Goal: Obtain resource: Download file/media

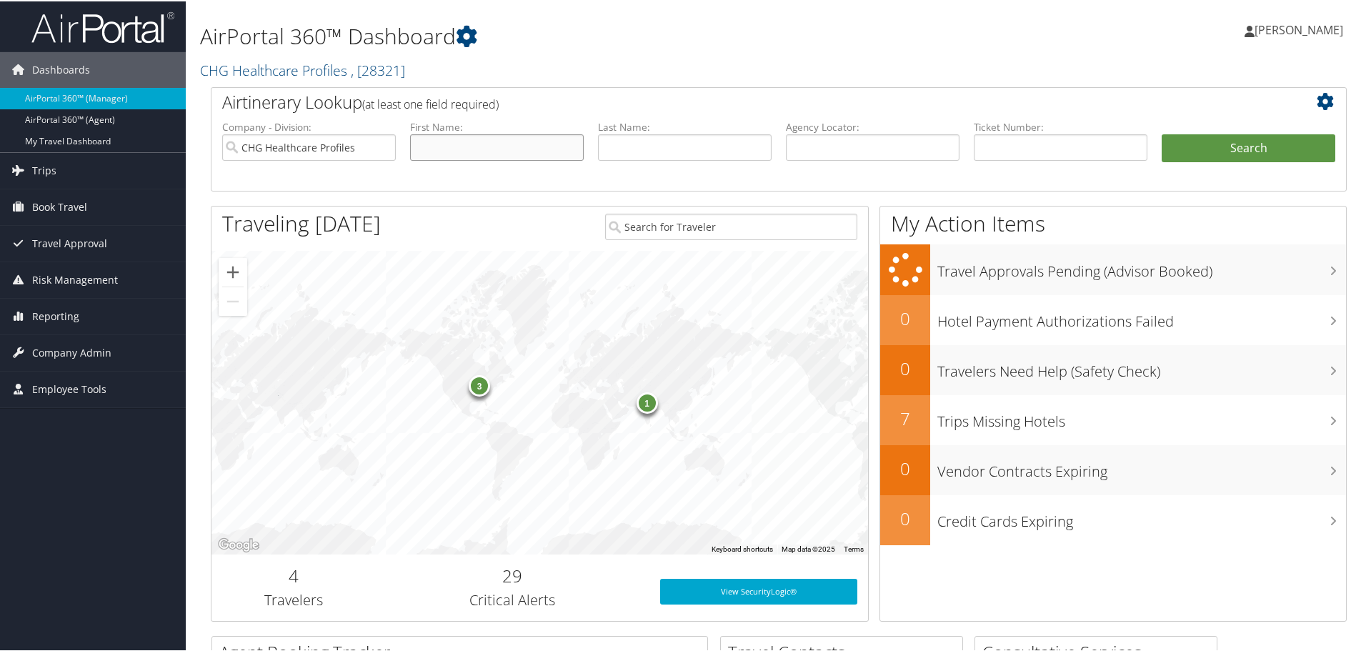
click at [421, 146] on input "text" at bounding box center [497, 146] width 174 height 26
type input "sajeve"
type input "[PERSON_NAME]"
click at [1243, 139] on button "Search" at bounding box center [1249, 147] width 174 height 29
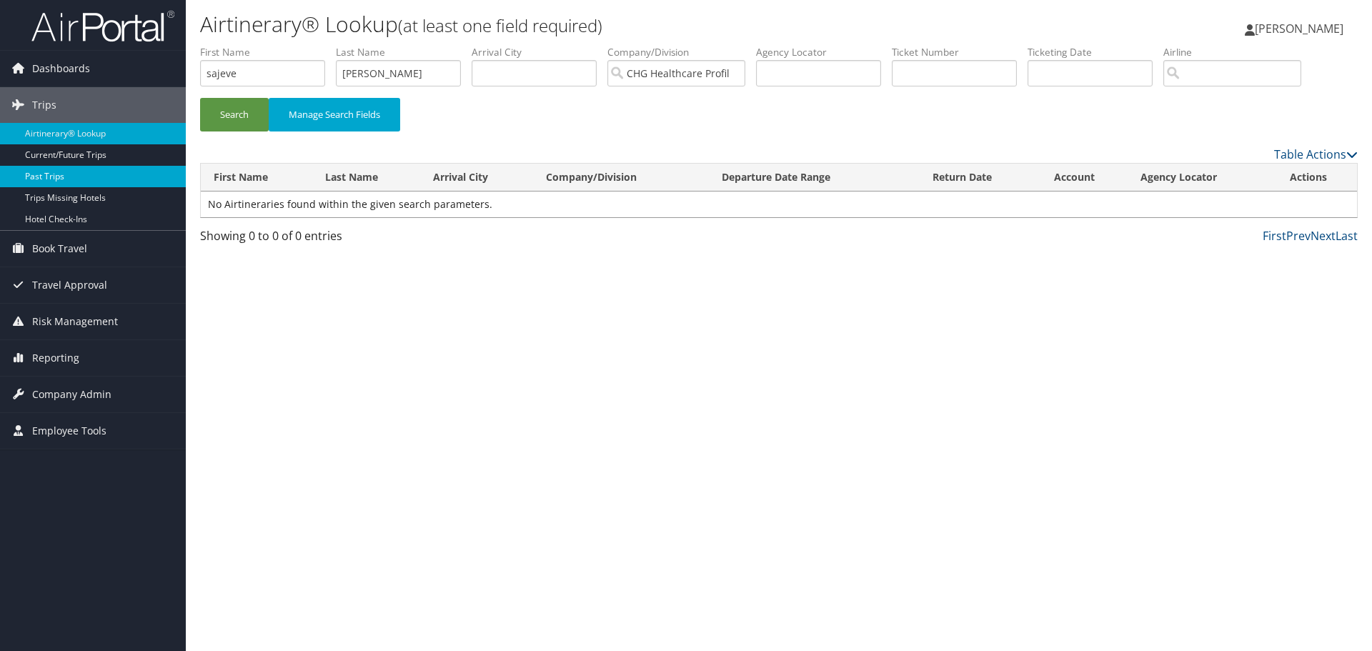
click at [45, 174] on link "Past Trips" at bounding box center [93, 176] width 186 height 21
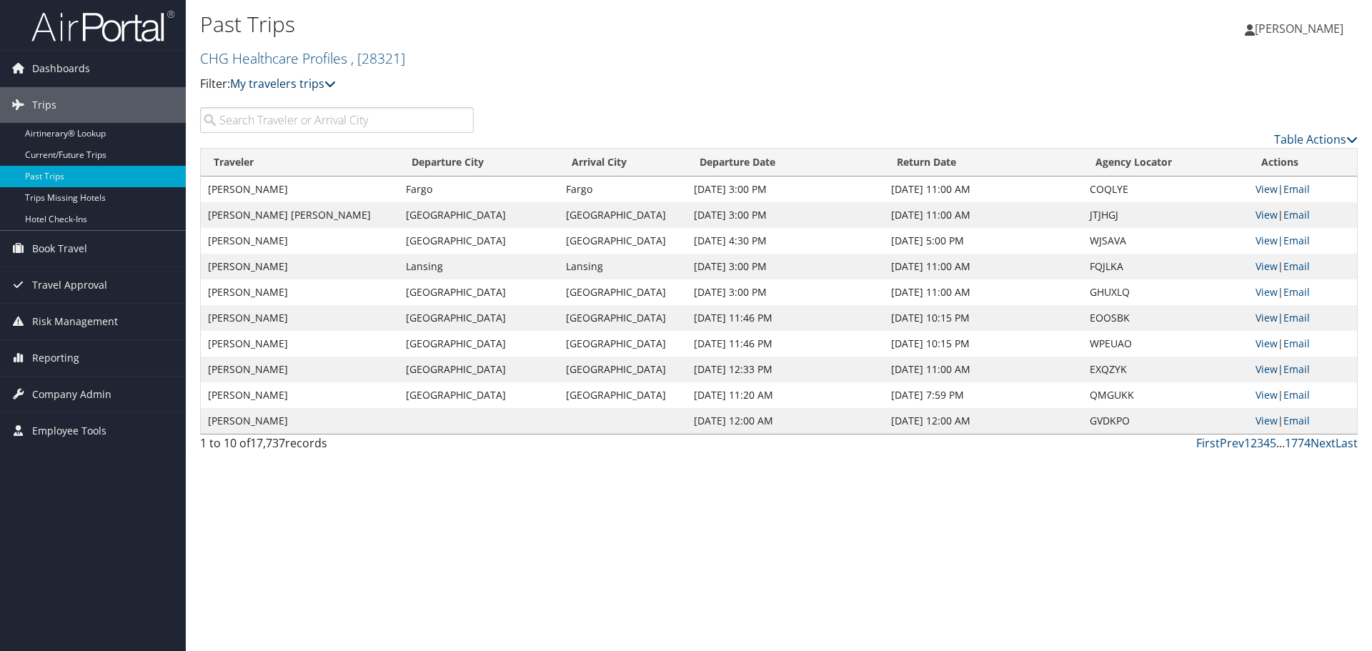
click at [334, 81] on icon at bounding box center [329, 83] width 11 height 11
click at [225, 118] on input "search" at bounding box center [337, 120] width 274 height 26
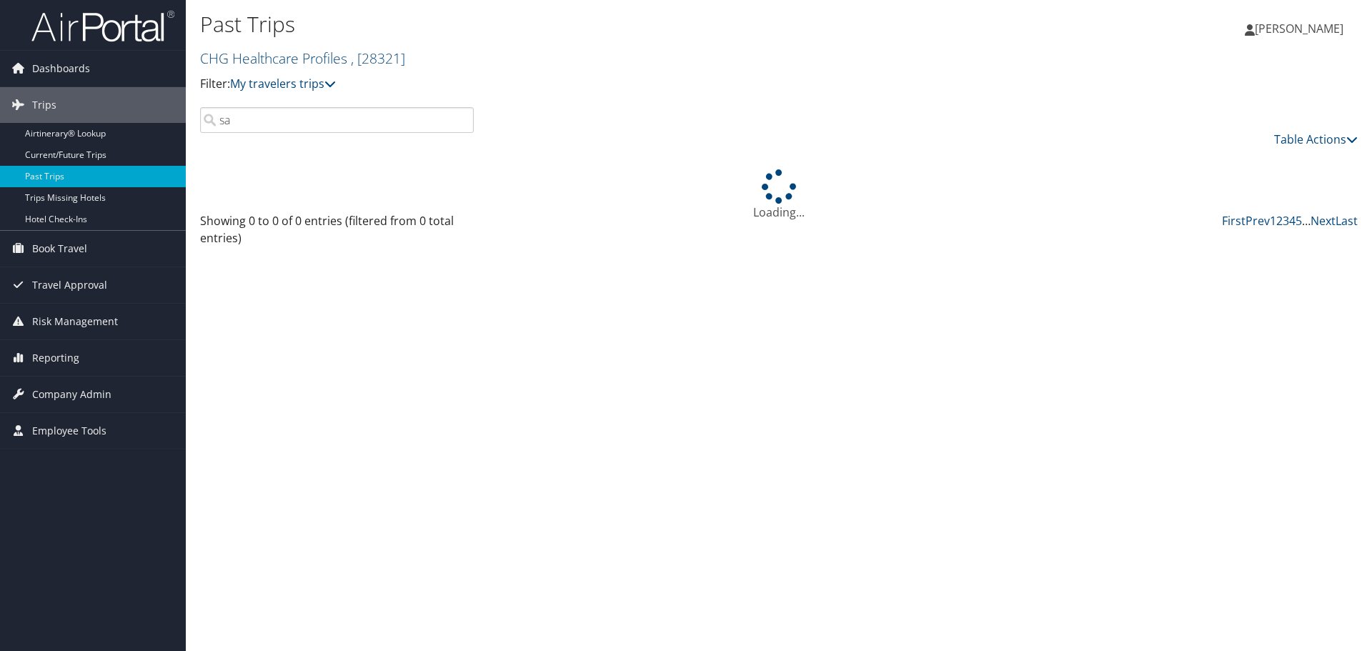
type input "s"
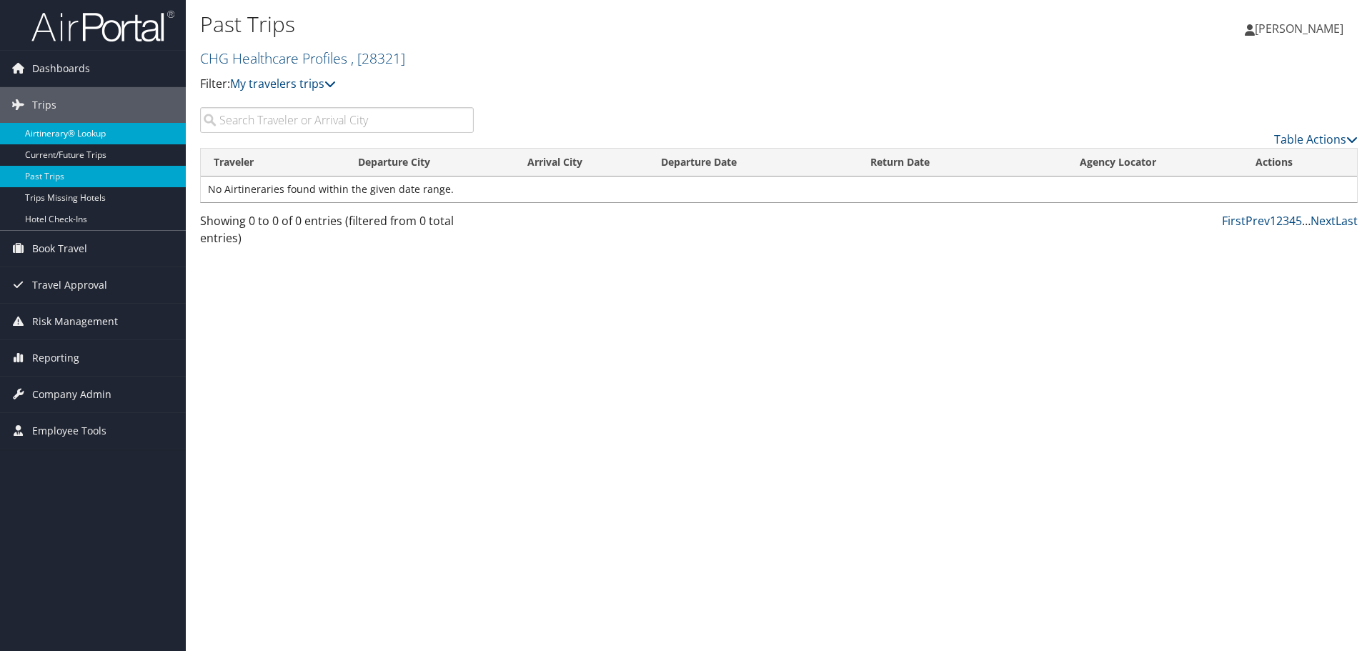
click at [86, 134] on link "Airtinerary® Lookup" at bounding box center [93, 133] width 186 height 21
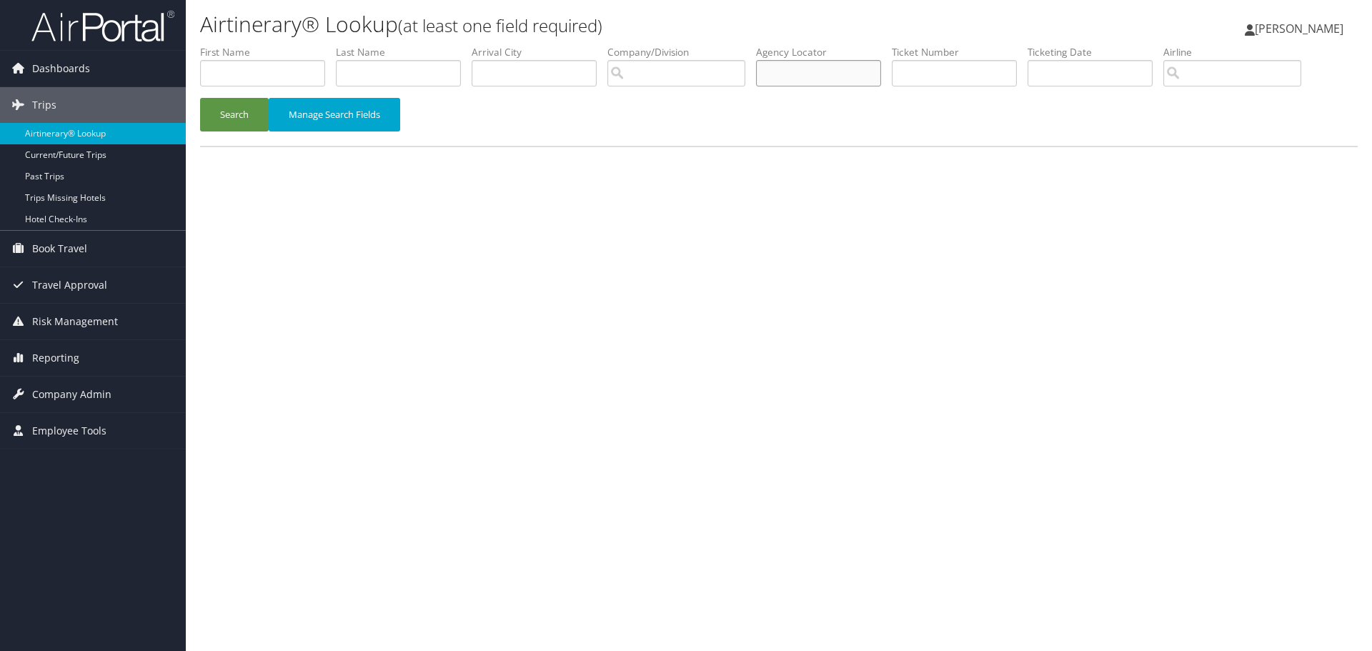
click at [789, 71] on input "text" at bounding box center [818, 73] width 125 height 26
click at [200, 98] on button "Search" at bounding box center [234, 115] width 69 height 34
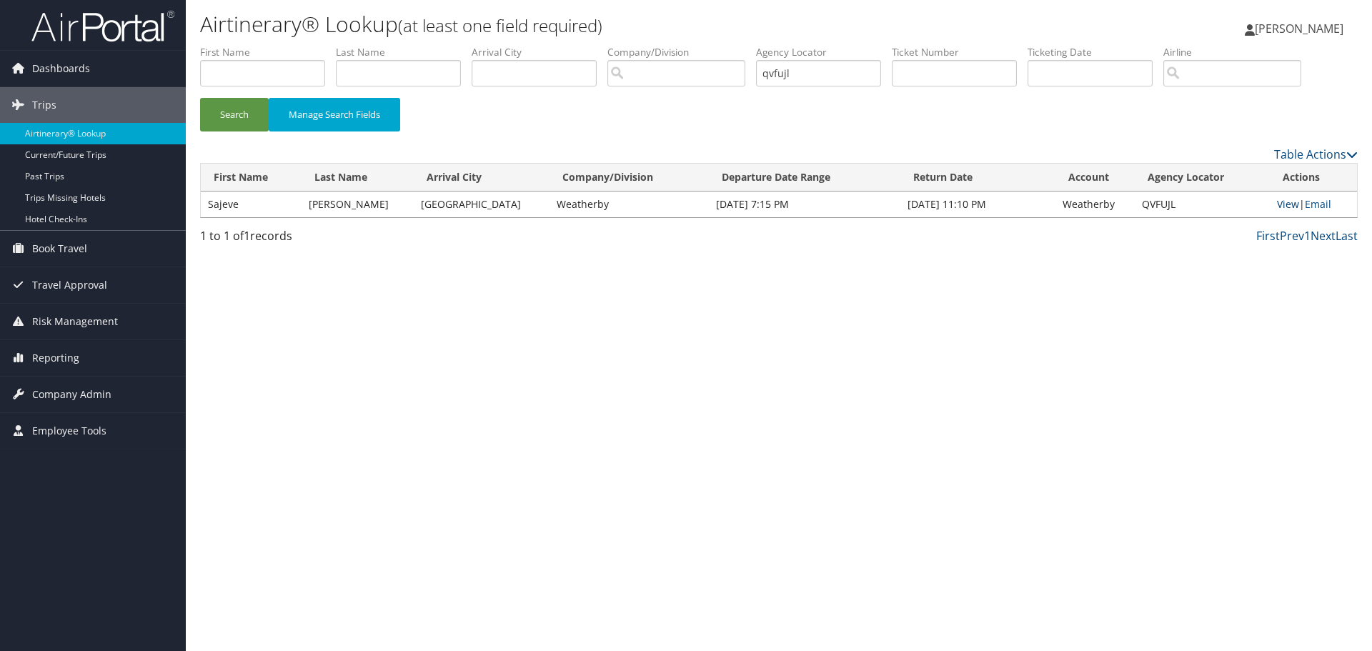
click at [1285, 201] on link "View" at bounding box center [1288, 204] width 22 height 14
drag, startPoint x: 801, startPoint y: 73, endPoint x: 744, endPoint y: 61, distance: 58.4
click at [744, 45] on ul "First Name Last Name Departure City Arrival City Company/Division Airport/City …" at bounding box center [779, 45] width 1158 height 0
click at [200, 98] on button "Search" at bounding box center [234, 115] width 69 height 34
click at [1288, 206] on link "View" at bounding box center [1288, 204] width 22 height 14
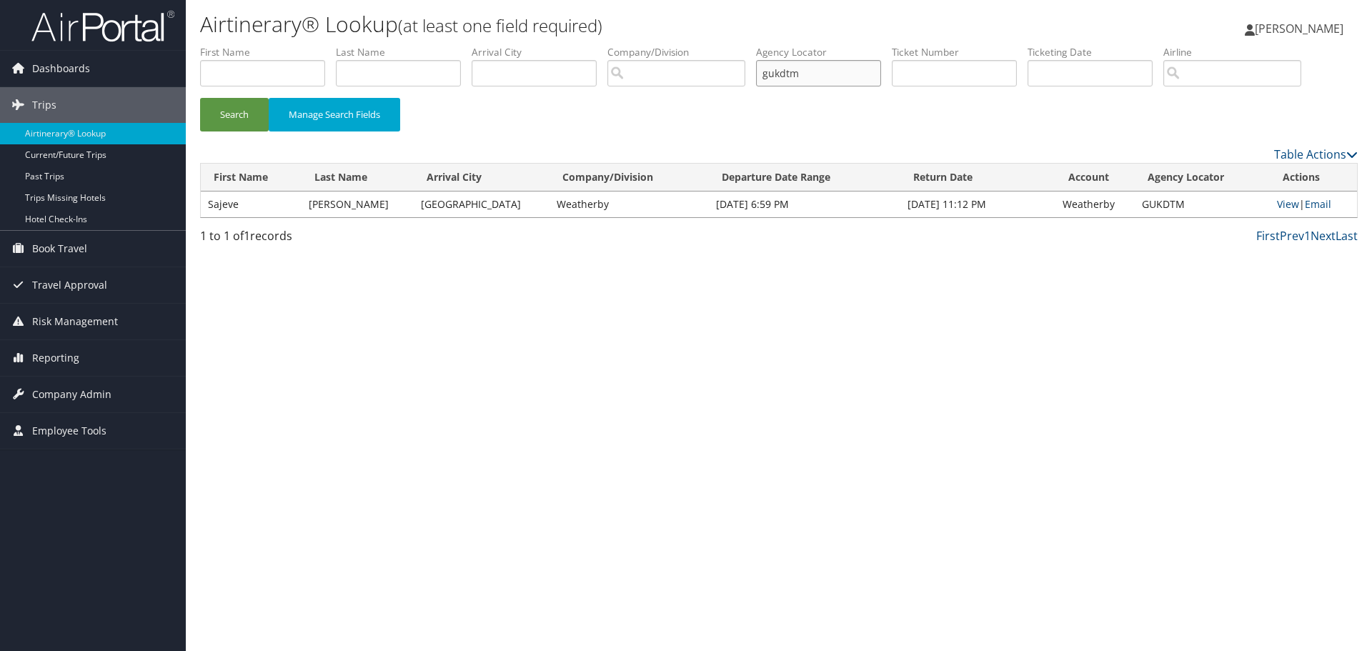
drag, startPoint x: 809, startPoint y: 77, endPoint x: 742, endPoint y: 68, distance: 67.1
click at [742, 45] on ul "First Name Last Name Departure City Arrival City Company/Division Airport/City …" at bounding box center [779, 45] width 1158 height 0
type input "sjcanq"
click at [200, 98] on button "Search" at bounding box center [234, 115] width 69 height 34
click at [1278, 203] on link "View" at bounding box center [1288, 204] width 22 height 14
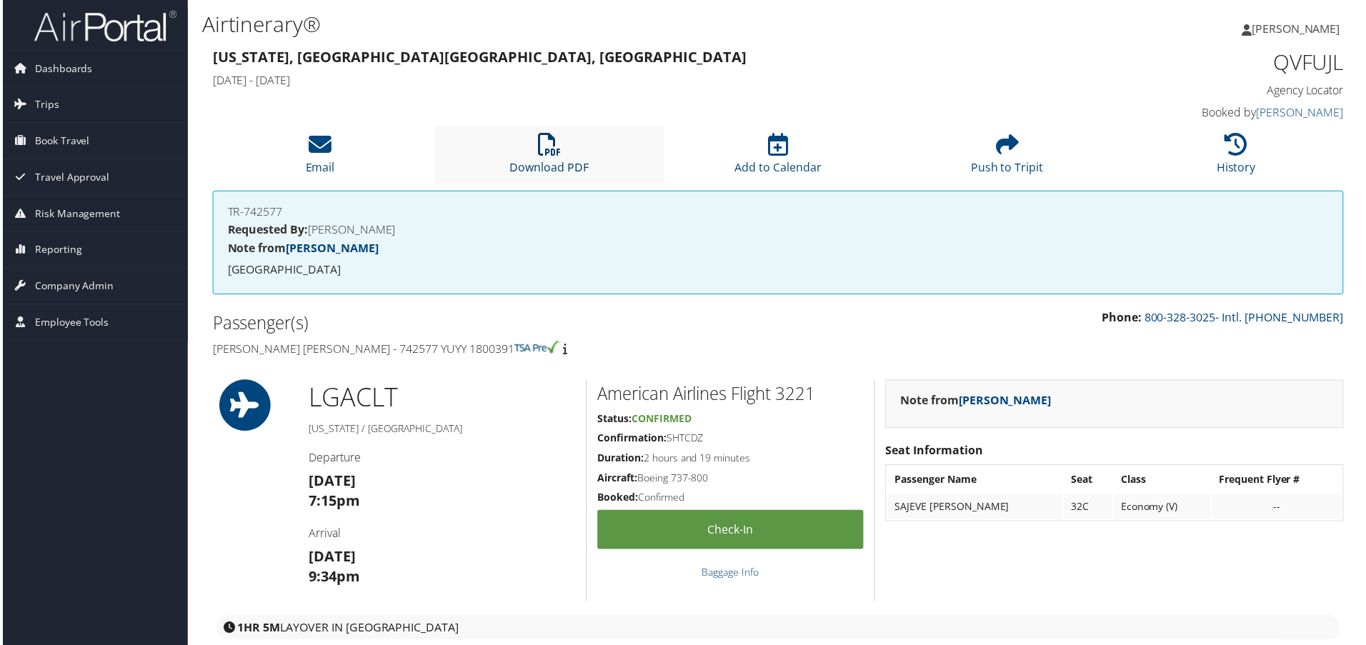
click at [541, 151] on icon at bounding box center [548, 145] width 23 height 23
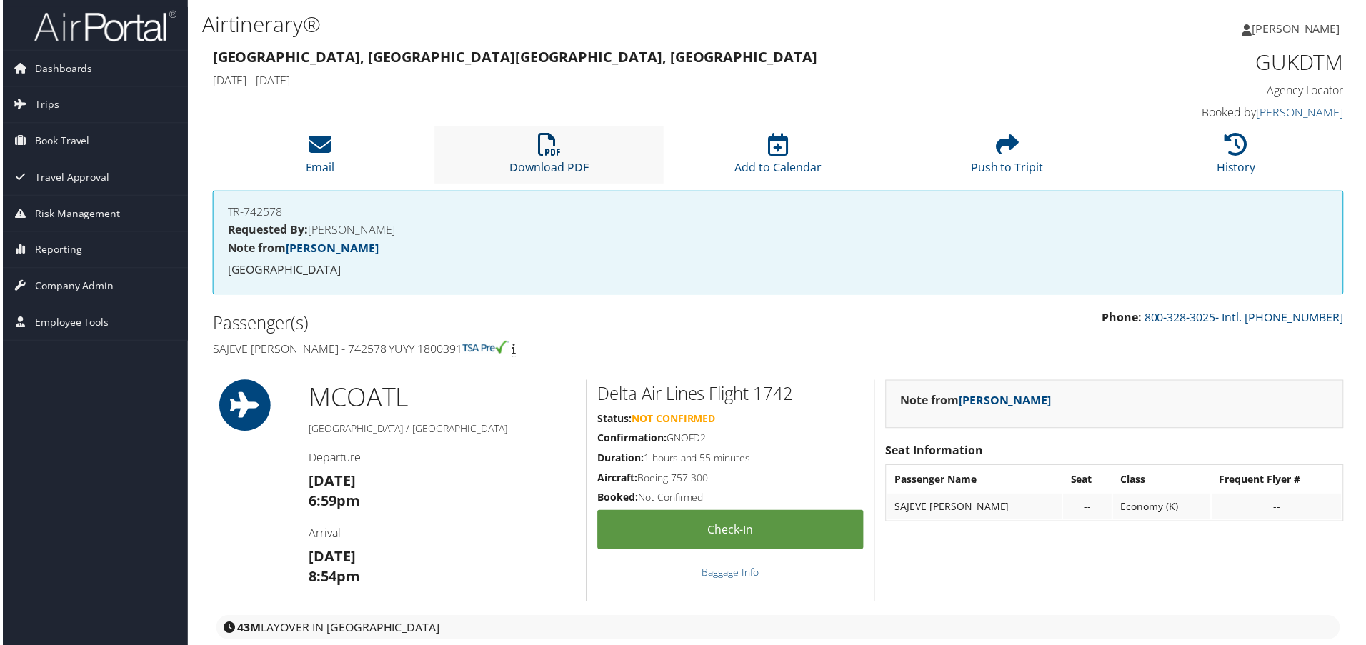
click at [542, 151] on icon at bounding box center [548, 145] width 23 height 23
click at [543, 147] on icon at bounding box center [548, 145] width 23 height 23
click at [544, 142] on icon at bounding box center [548, 145] width 23 height 23
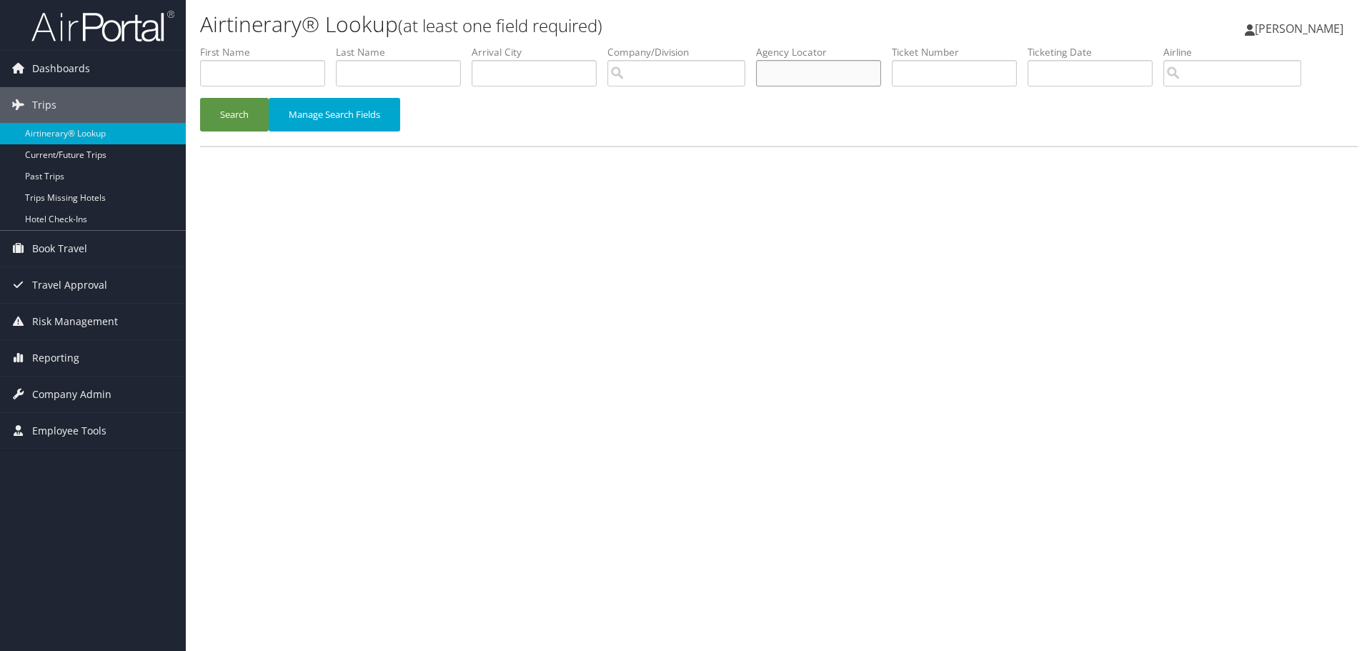
click at [787, 73] on input "text" at bounding box center [818, 73] width 125 height 26
type input "ucufac"
click at [200, 98] on button "Search" at bounding box center [234, 115] width 69 height 34
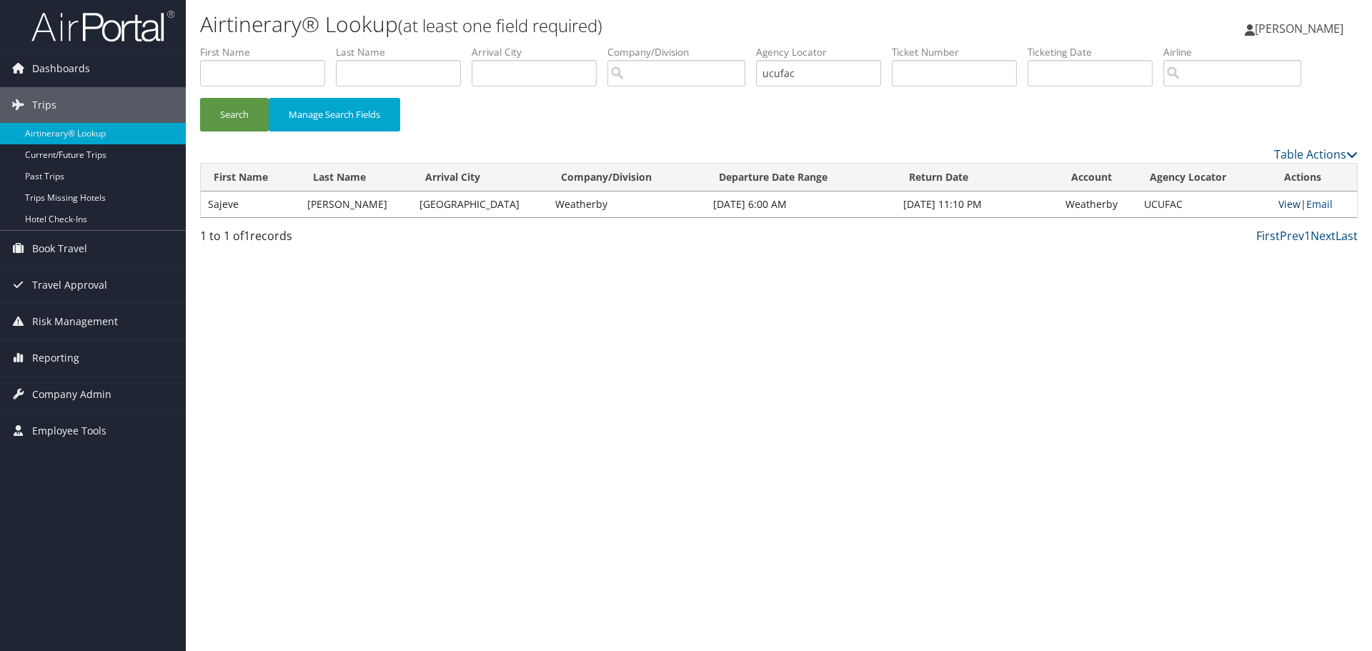
click at [1283, 202] on link "View" at bounding box center [1289, 204] width 22 height 14
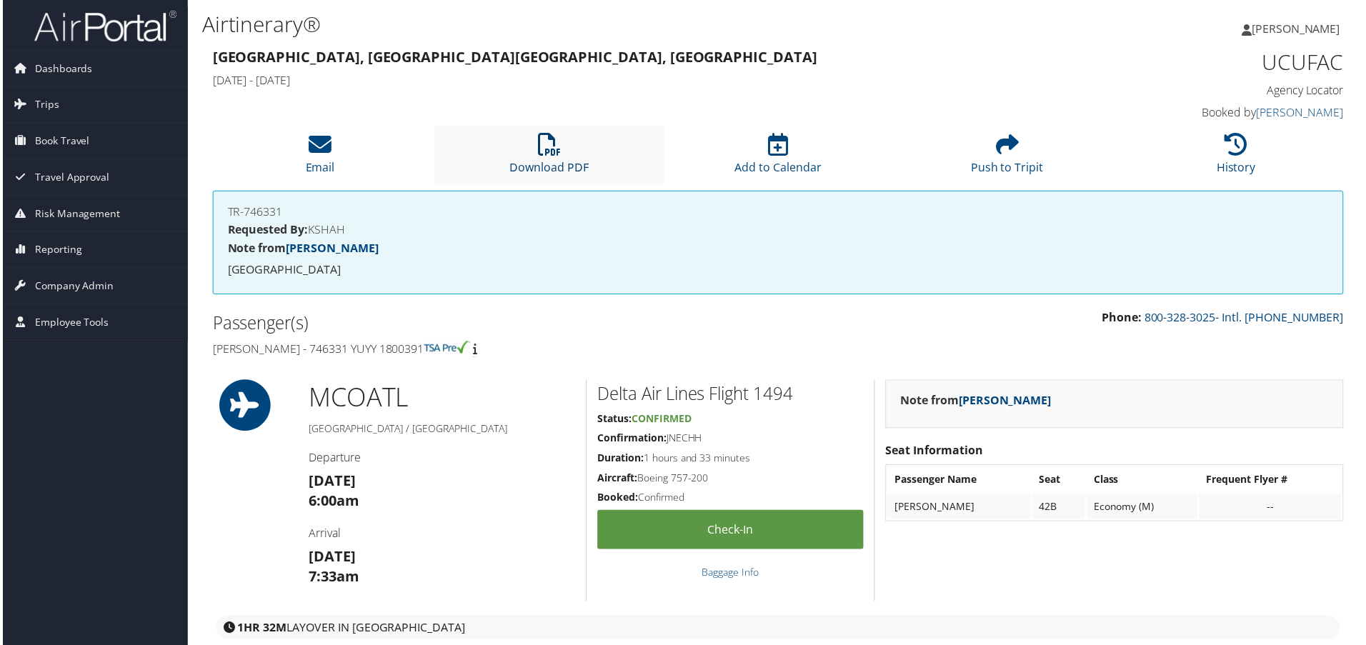
click at [538, 145] on icon at bounding box center [548, 145] width 23 height 23
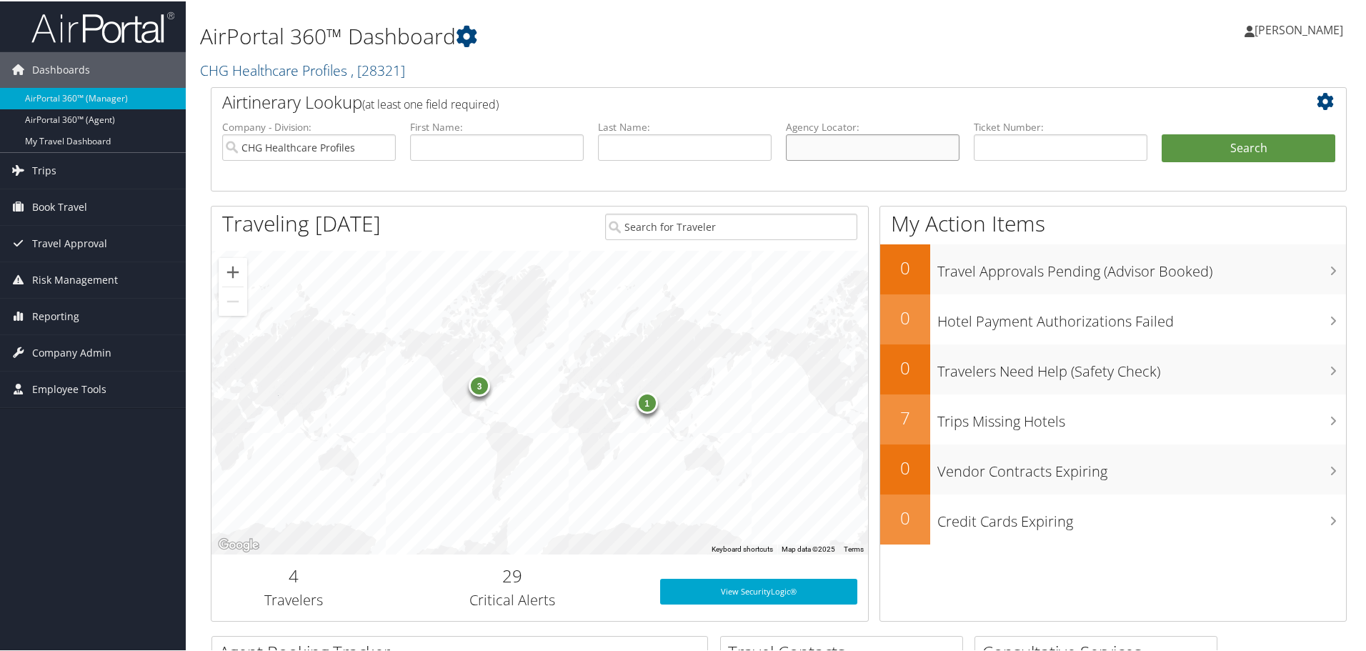
click at [797, 149] on input "text" at bounding box center [873, 146] width 174 height 26
type input "ucufac"
click at [1162, 133] on button "Search" at bounding box center [1249, 147] width 174 height 29
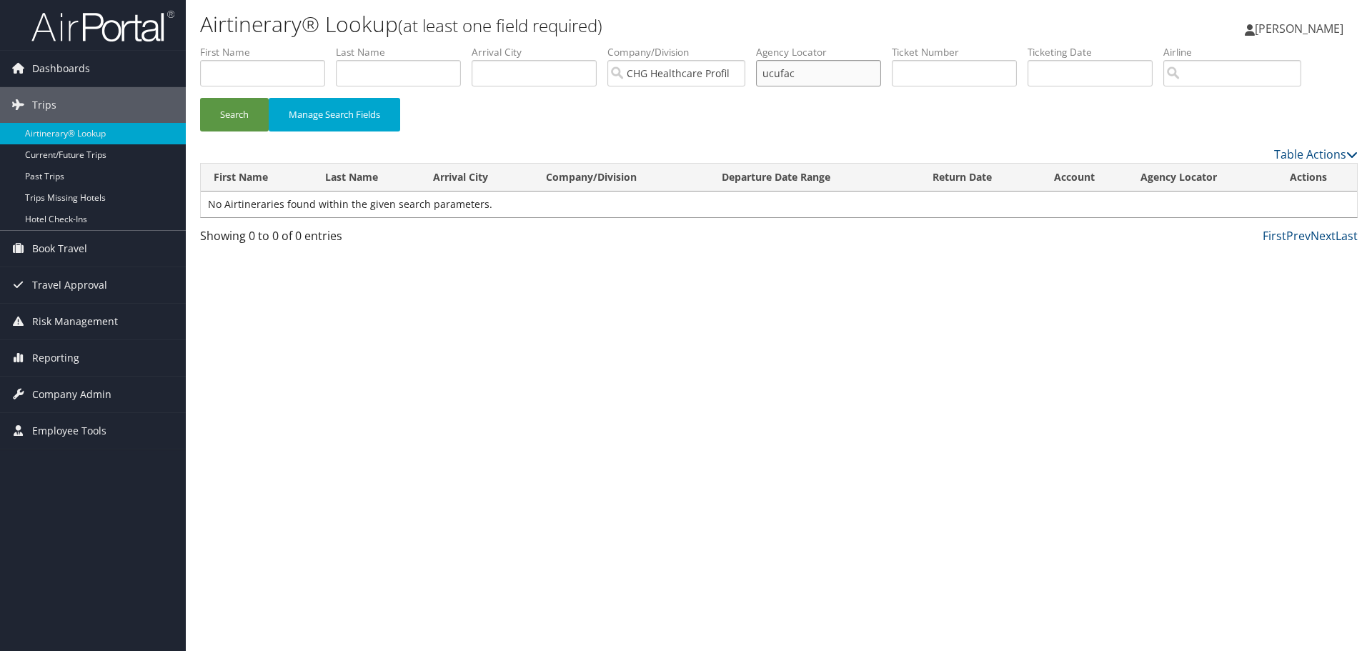
drag, startPoint x: 810, startPoint y: 73, endPoint x: 762, endPoint y: 77, distance: 47.4
click at [762, 45] on ul "First Name Last Name Departure City Arrival City Company/Division CHG Healthcar…" at bounding box center [779, 45] width 1158 height 0
type input "ucufac"
click at [200, 98] on button "Search" at bounding box center [234, 115] width 69 height 34
click at [46, 178] on link "Past Trips" at bounding box center [93, 176] width 186 height 21
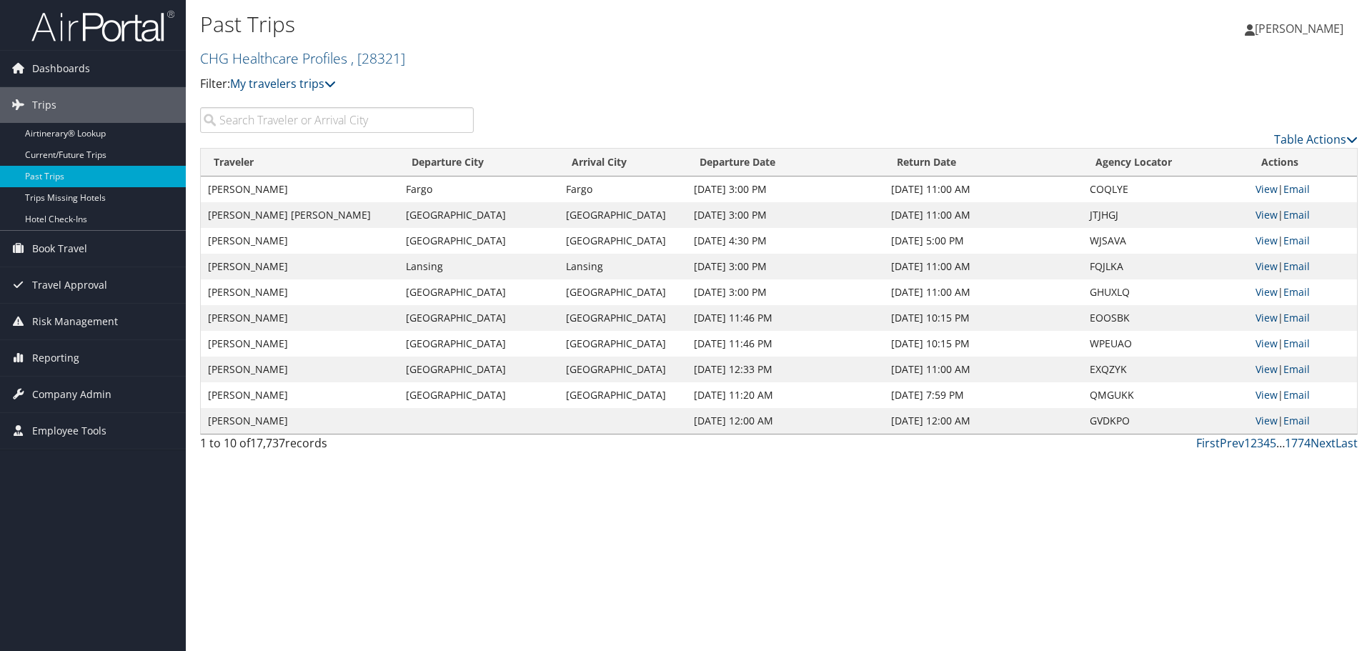
click at [244, 120] on input "search" at bounding box center [337, 120] width 274 height 26
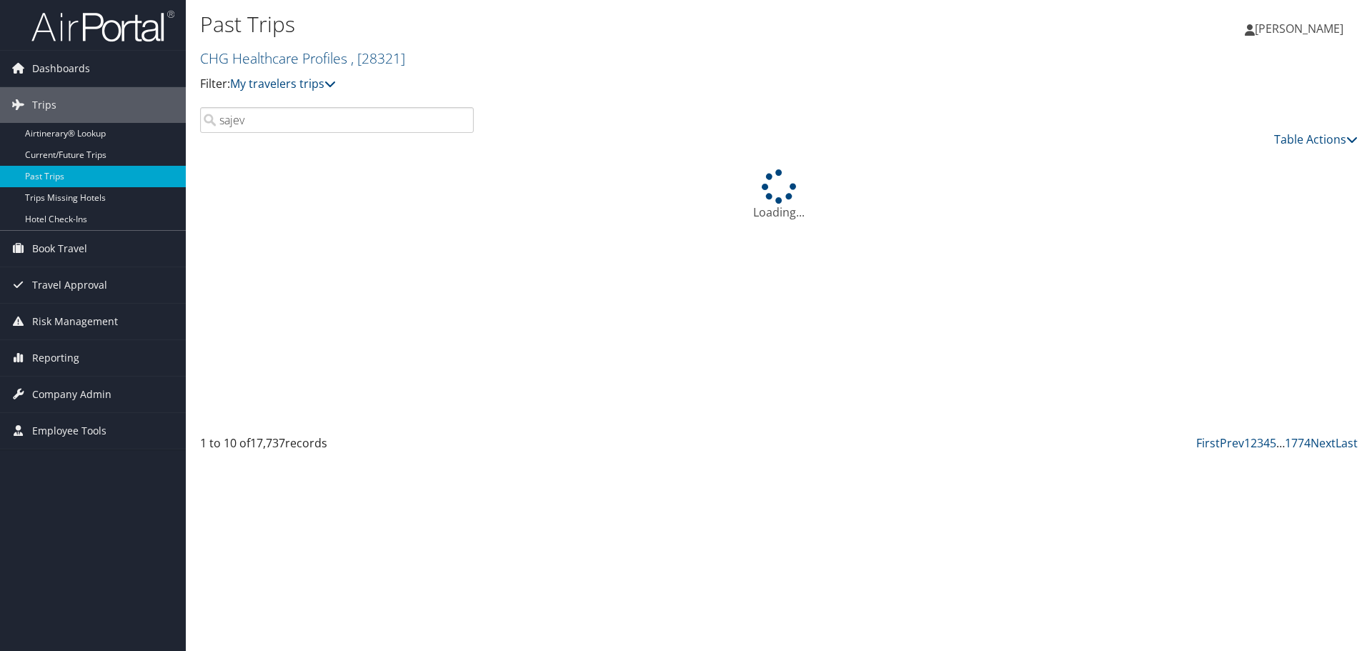
type input "sajeve"
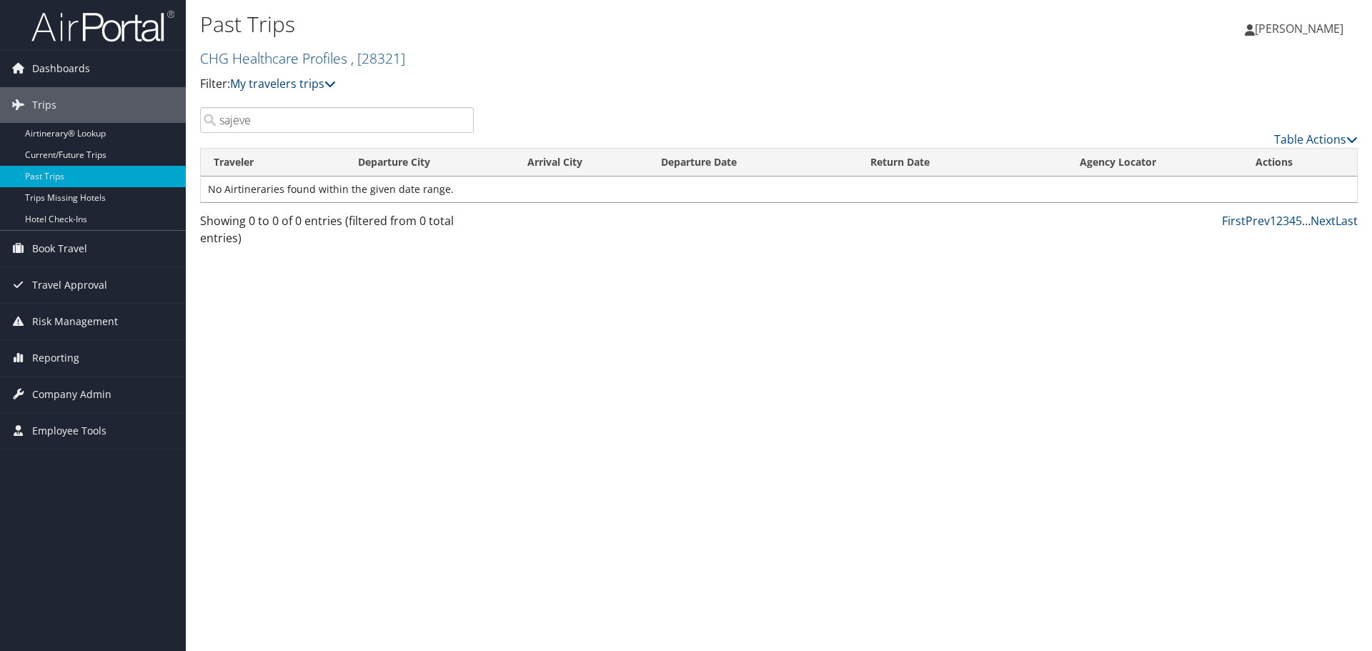
click at [457, 119] on input "sajeve" at bounding box center [337, 120] width 274 height 26
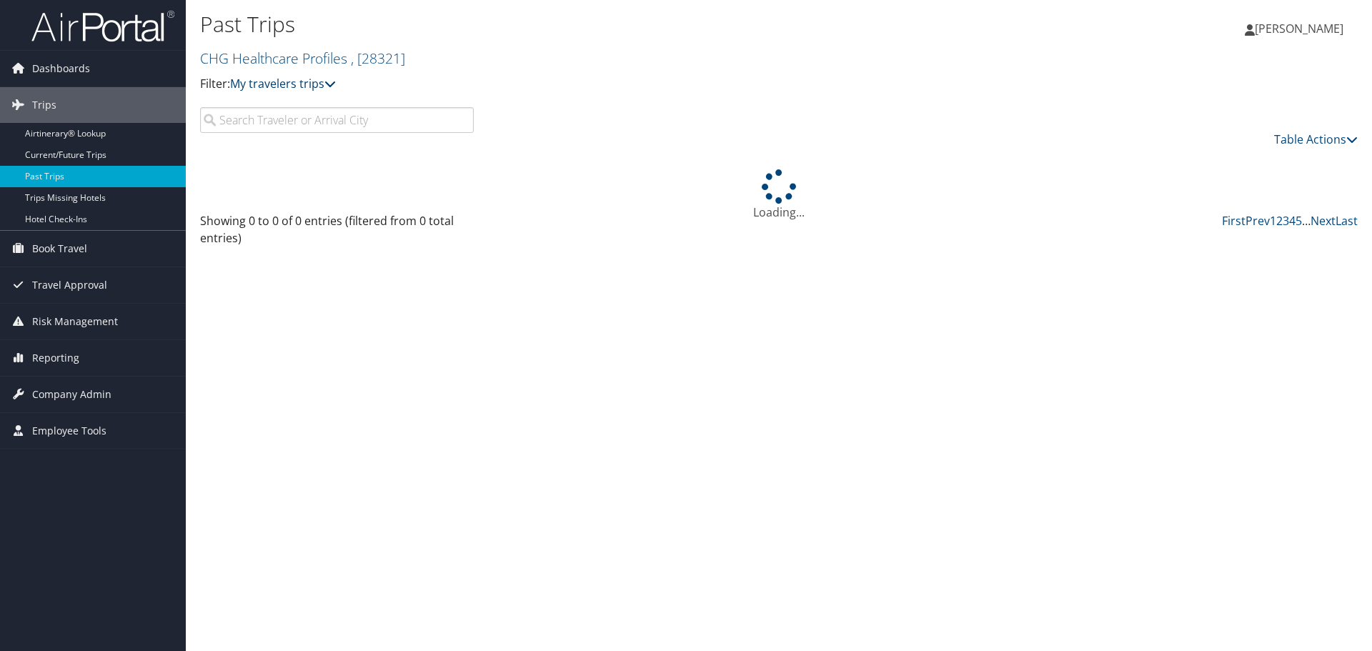
click at [336, 82] on icon at bounding box center [329, 83] width 11 height 11
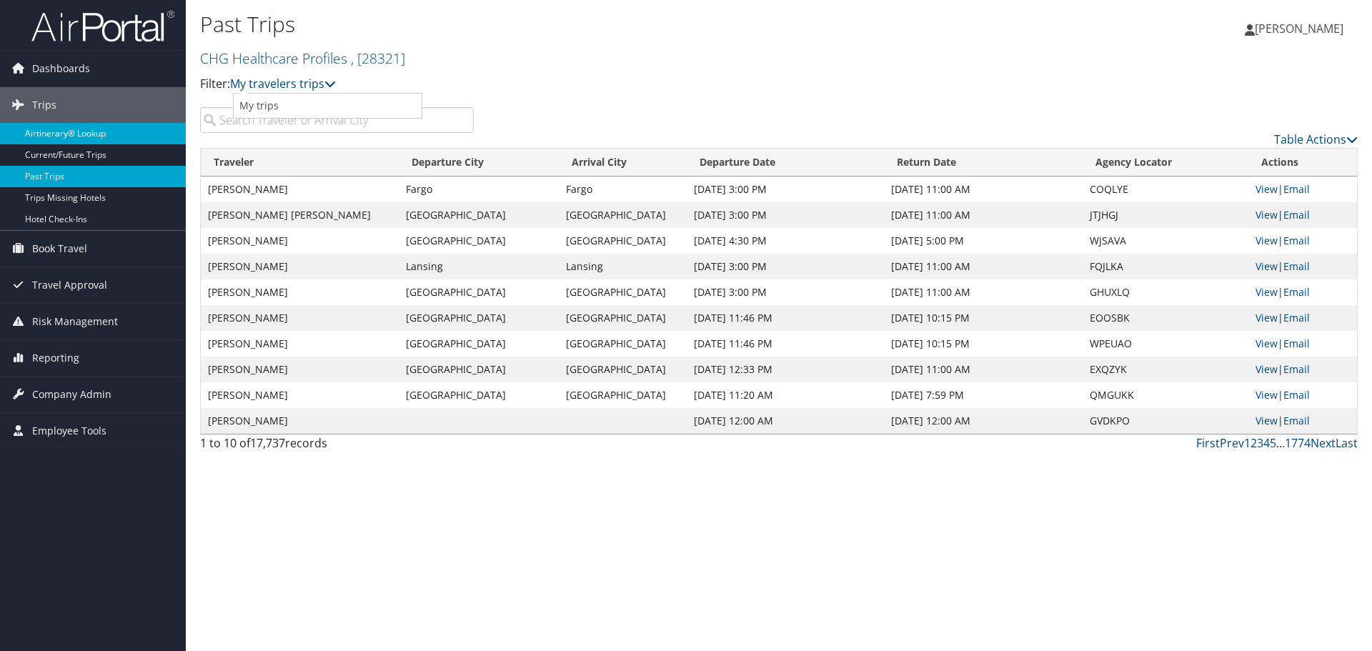
click at [83, 129] on link "Airtinerary® Lookup" at bounding box center [93, 133] width 186 height 21
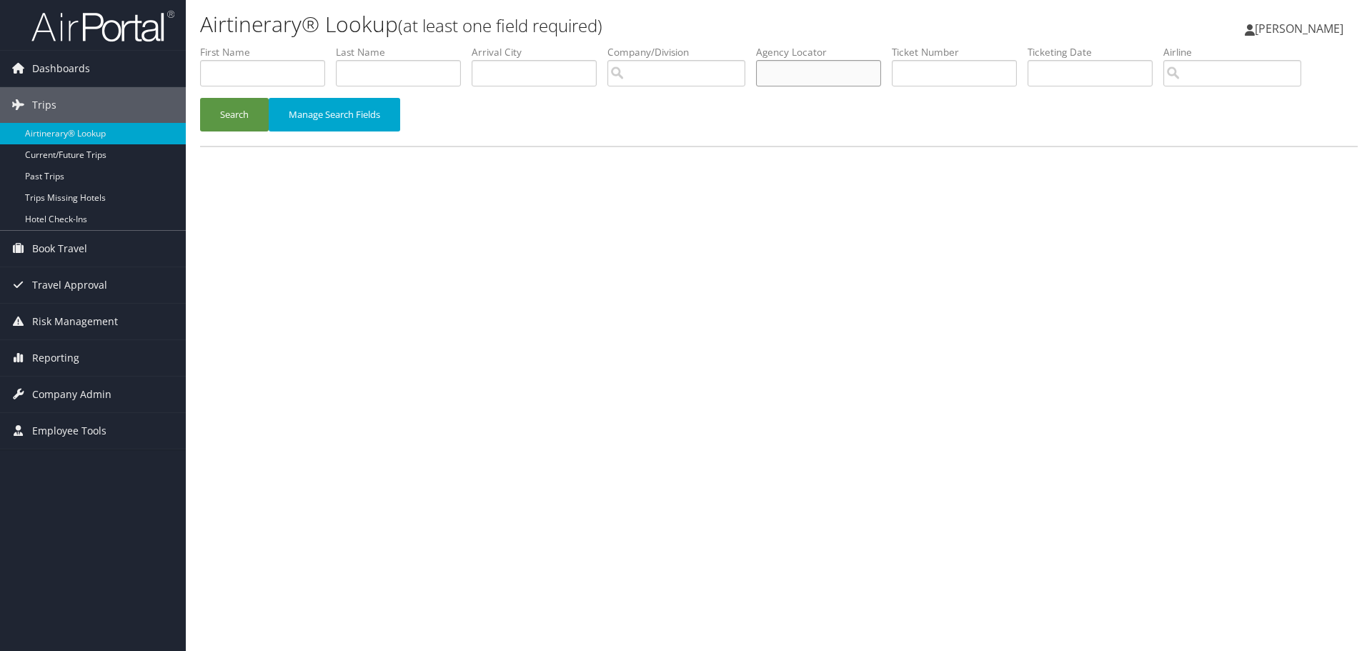
click at [804, 64] on input "text" at bounding box center [818, 73] width 125 height 26
type input "ucufac"
click at [200, 98] on button "Search" at bounding box center [234, 115] width 69 height 34
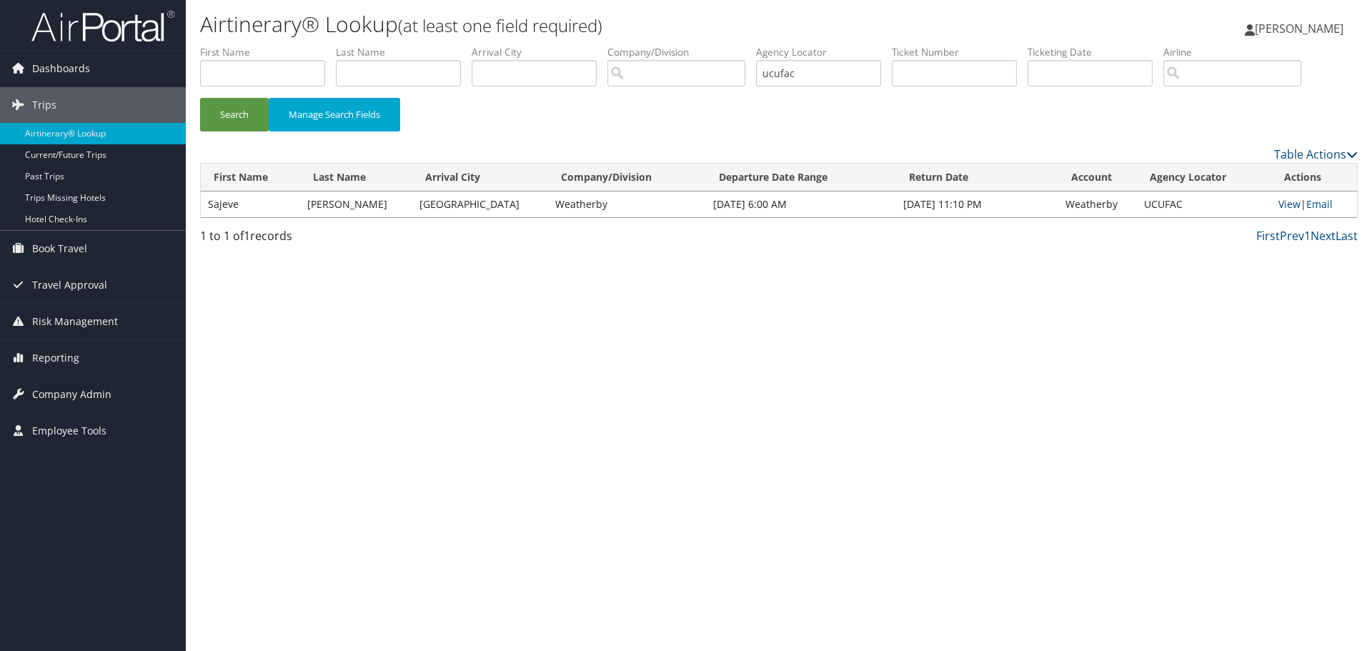
click at [1285, 198] on link "View" at bounding box center [1289, 204] width 22 height 14
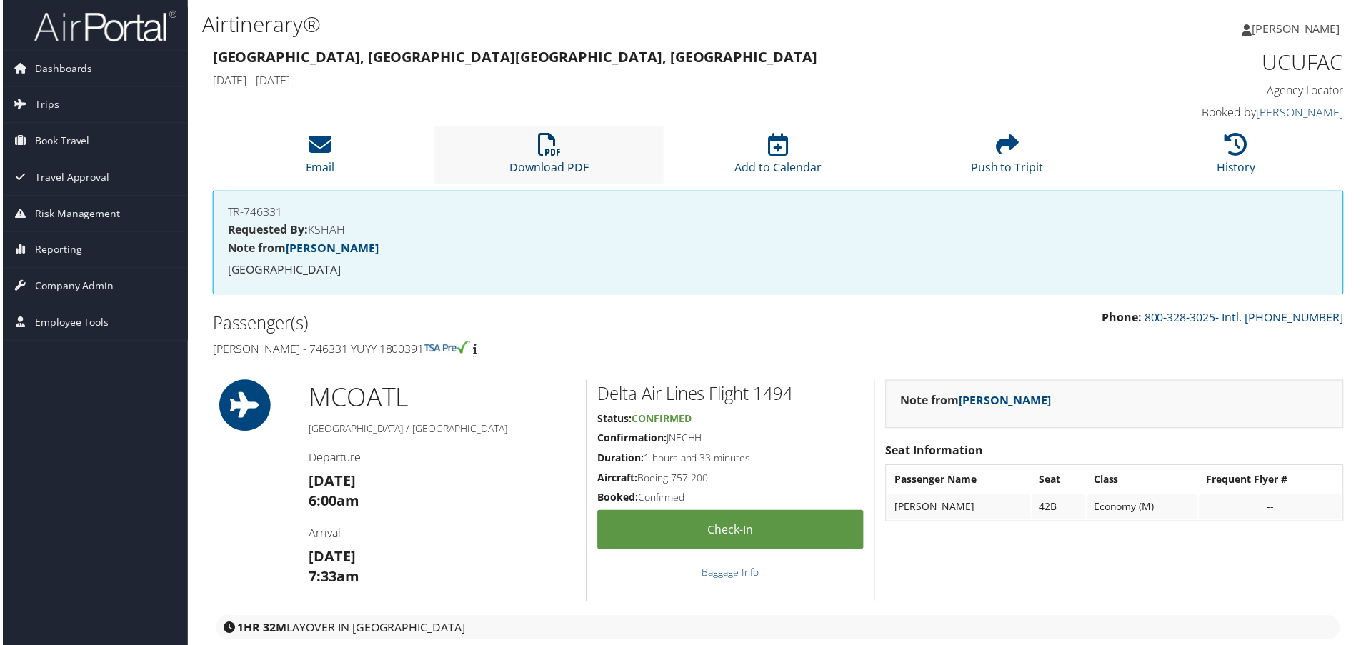
click at [536, 166] on link "Download PDF" at bounding box center [548, 158] width 79 height 34
